Goal: Transaction & Acquisition: Purchase product/service

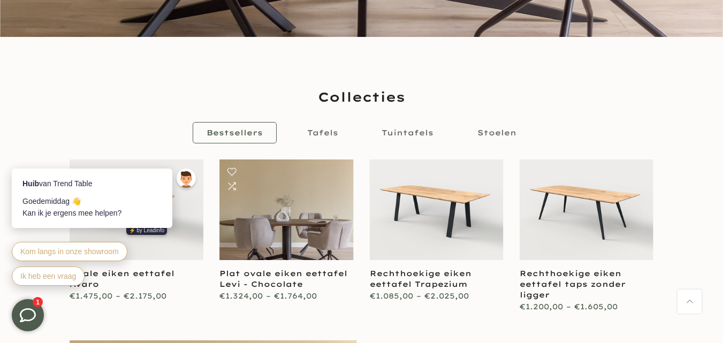
click at [287, 238] on link at bounding box center [286, 209] width 134 height 101
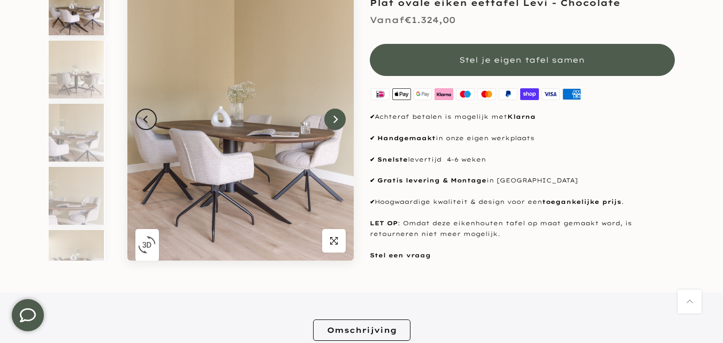
click at [338, 121] on icon "Next" at bounding box center [334, 119] width 7 height 9
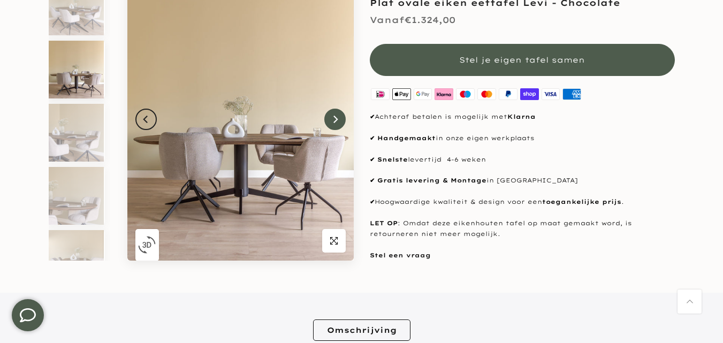
scroll to position [10, 0]
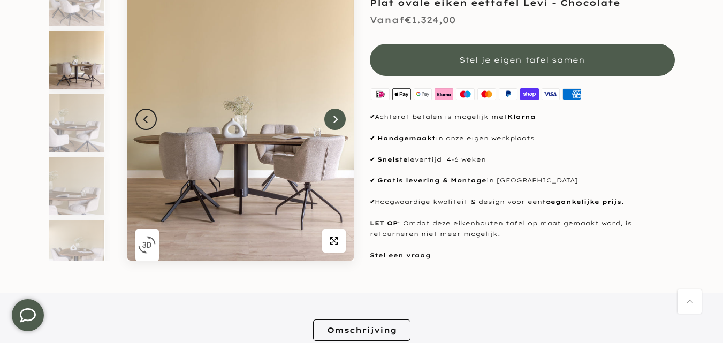
click at [338, 121] on icon "Next" at bounding box center [334, 119] width 7 height 9
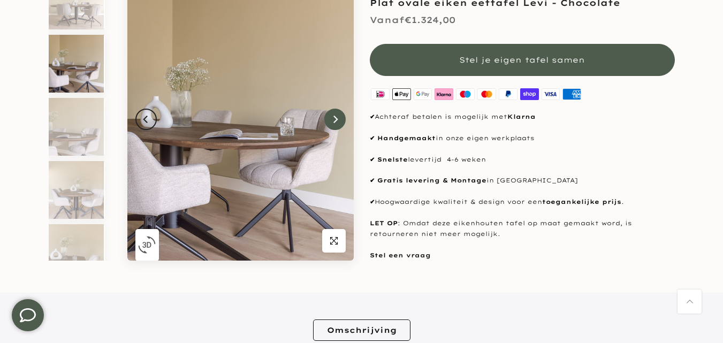
scroll to position [73, 0]
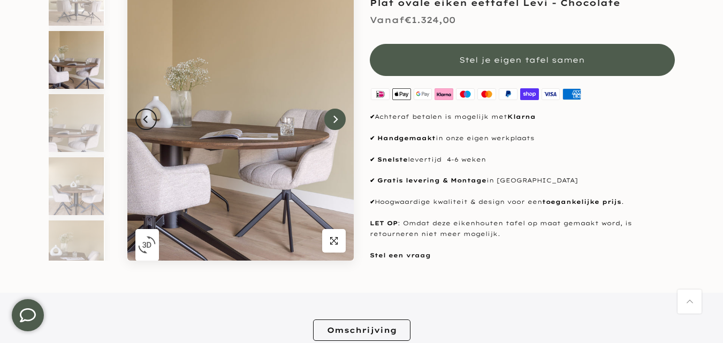
click at [338, 121] on icon "Next" at bounding box center [334, 119] width 7 height 9
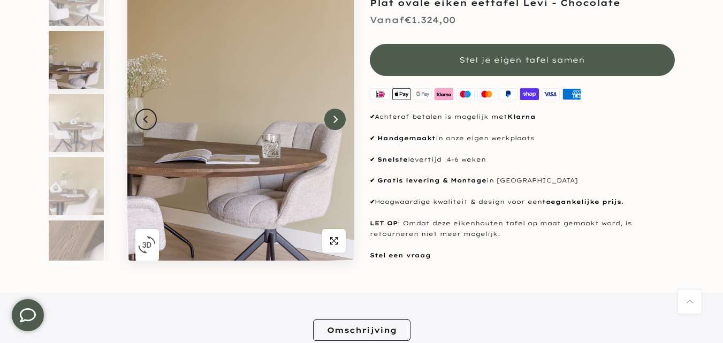
click at [338, 121] on icon "Next" at bounding box center [334, 119] width 7 height 9
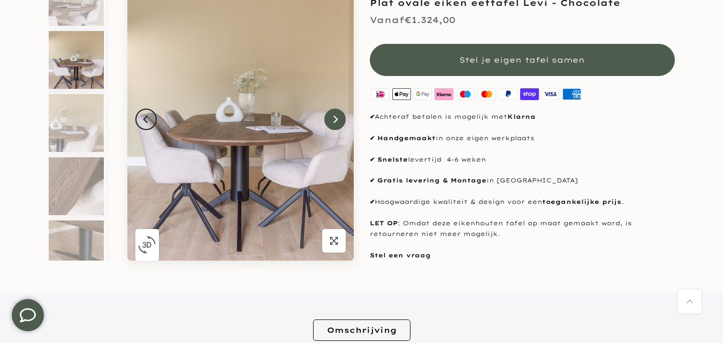
click at [338, 121] on icon "Next" at bounding box center [334, 119] width 7 height 9
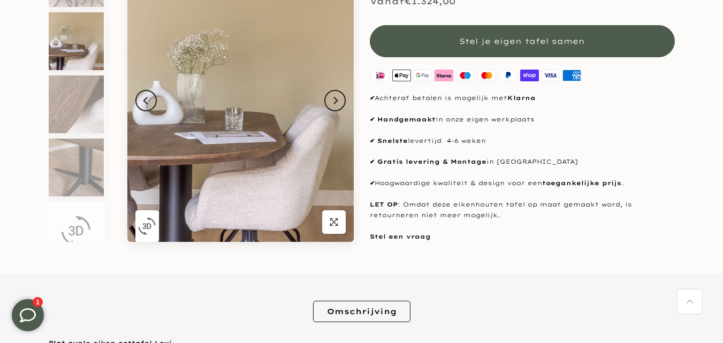
scroll to position [0, 0]
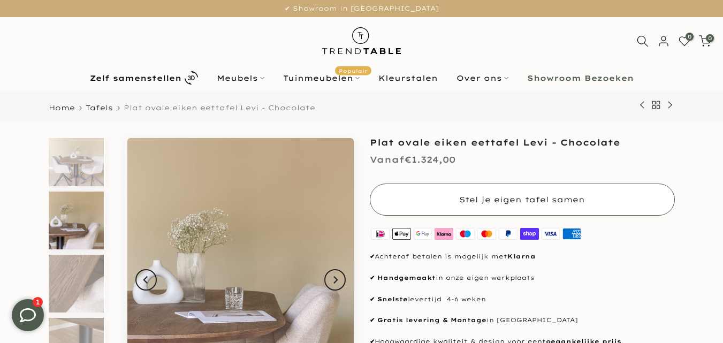
click at [536, 195] on span "Stel je eigen tafel samen" at bounding box center [522, 200] width 126 height 10
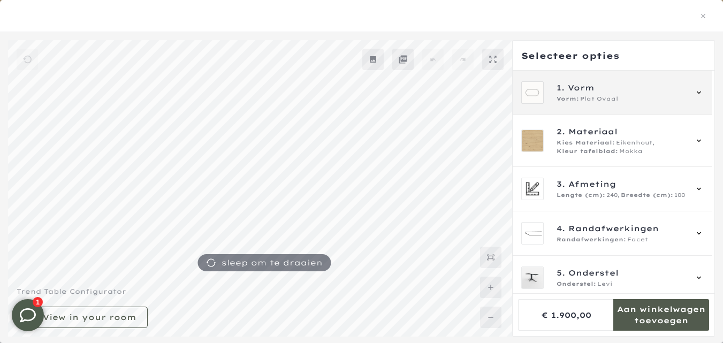
click at [697, 90] on icon at bounding box center [699, 92] width 9 height 9
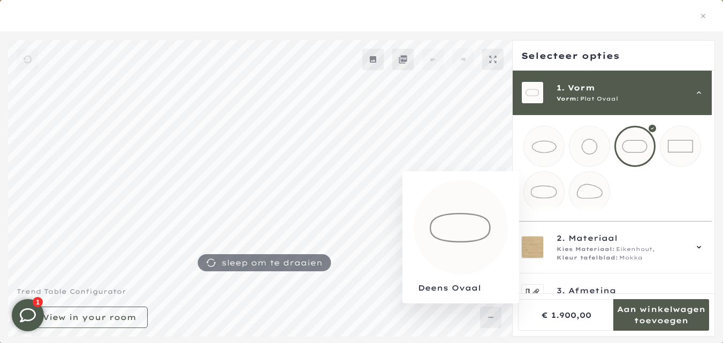
click at [543, 189] on mmq-loader at bounding box center [544, 192] width 40 height 40
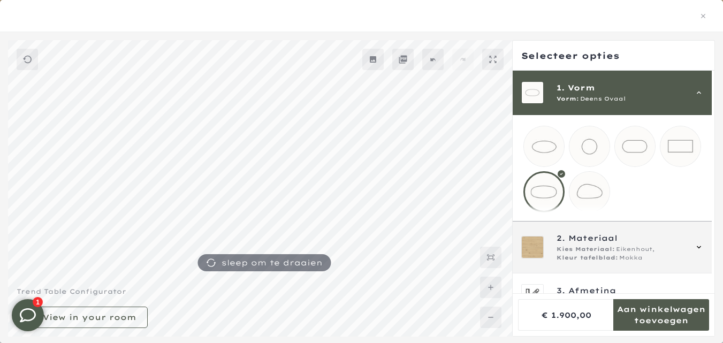
click at [698, 252] on icon at bounding box center [699, 247] width 9 height 9
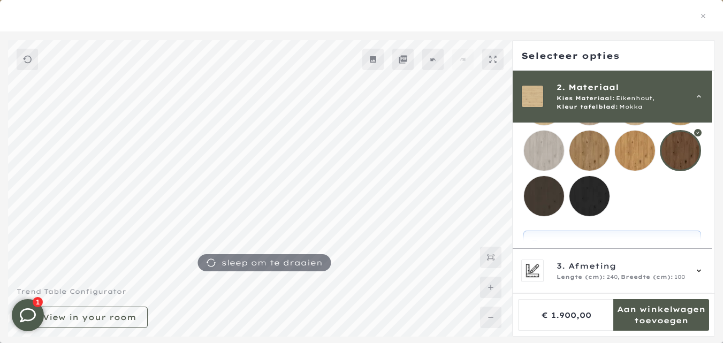
scroll to position [178, 0]
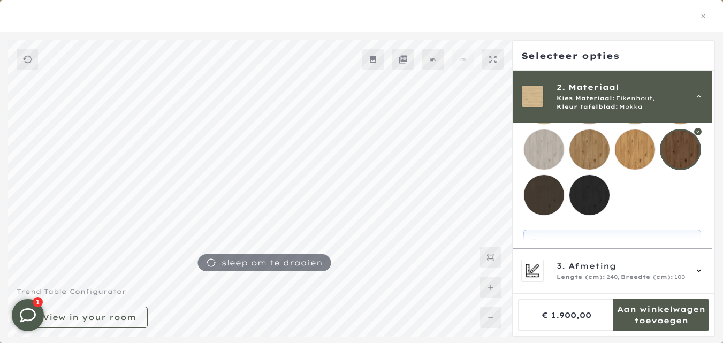
click at [682, 144] on div at bounding box center [680, 149] width 41 height 41
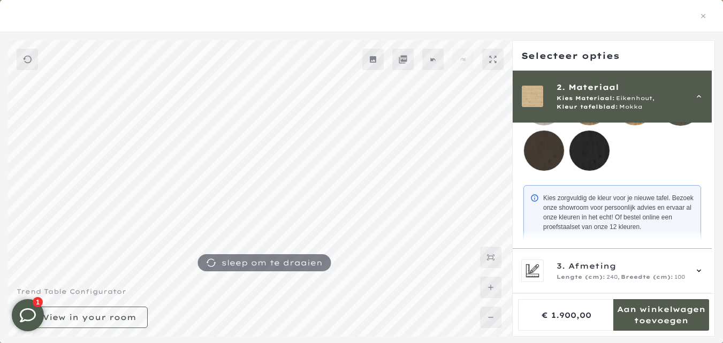
scroll to position [231, 0]
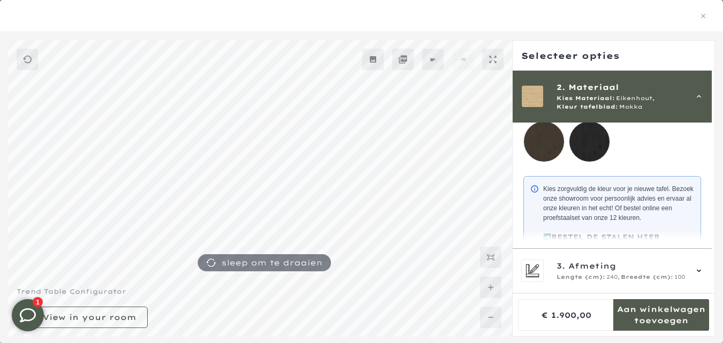
click at [542, 137] on mmq-loader at bounding box center [544, 141] width 40 height 40
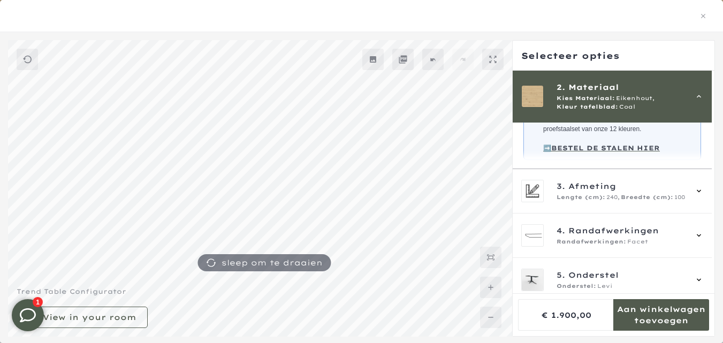
scroll to position [338, 0]
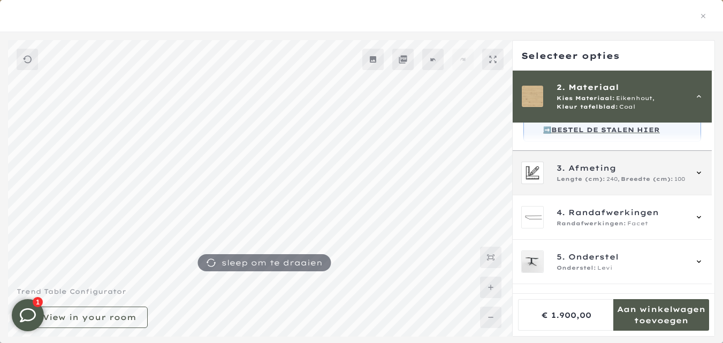
click at [698, 177] on icon at bounding box center [699, 173] width 9 height 9
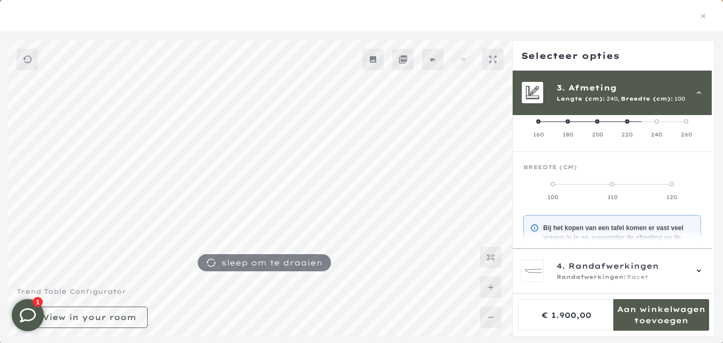
scroll to position [96, 0]
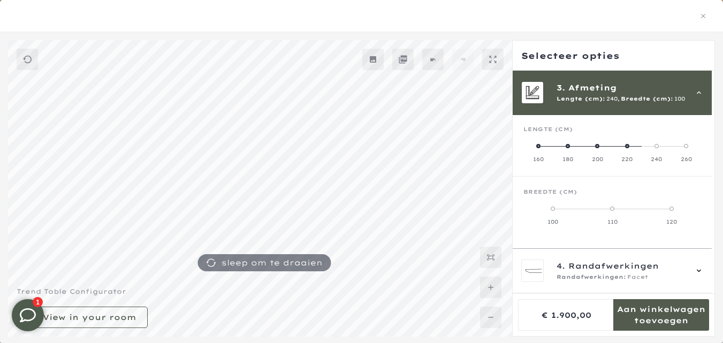
drag, startPoint x: 657, startPoint y: 143, endPoint x: 598, endPoint y: 144, distance: 58.9
click at [598, 144] on mmq-radio-scale at bounding box center [612, 152] width 178 height 21
click at [598, 144] on span at bounding box center [597, 146] width 4 height 4
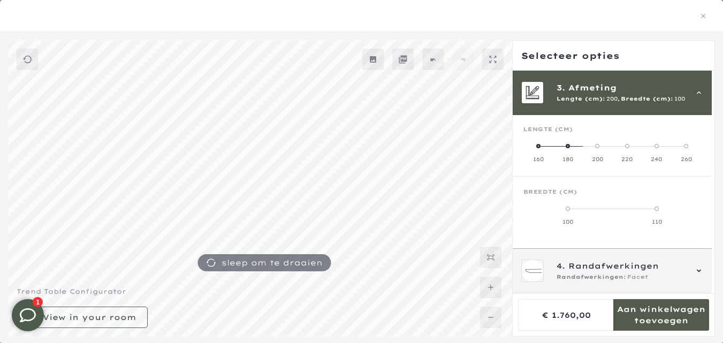
click at [701, 269] on icon at bounding box center [699, 271] width 9 height 9
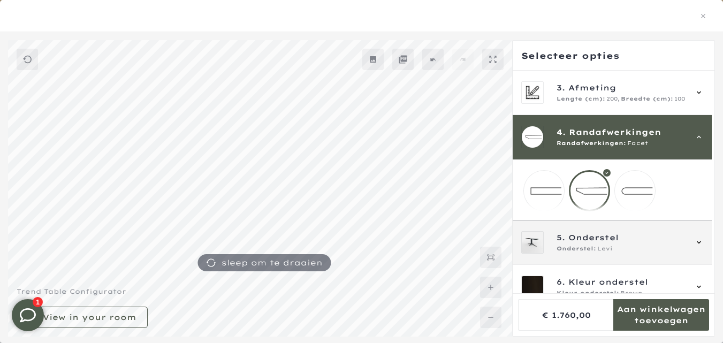
scroll to position [121, 0]
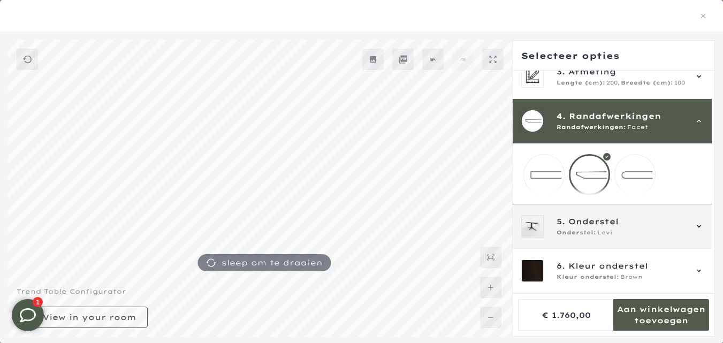
click at [701, 227] on icon at bounding box center [699, 226] width 9 height 9
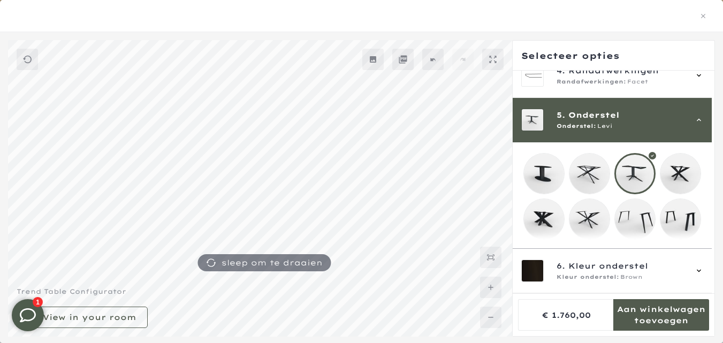
scroll to position [134, 0]
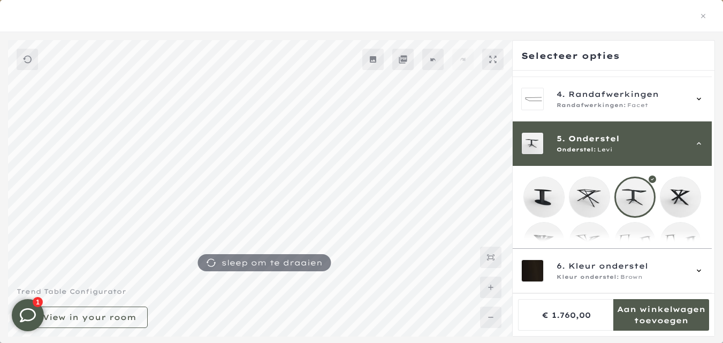
click at [640, 199] on div at bounding box center [634, 197] width 41 height 41
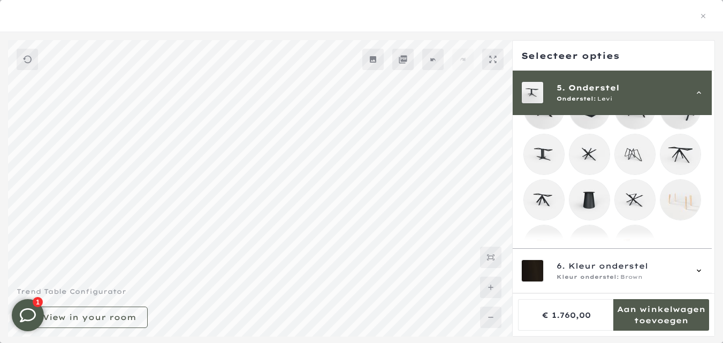
scroll to position [295, 0]
